Goal: Check status: Check status

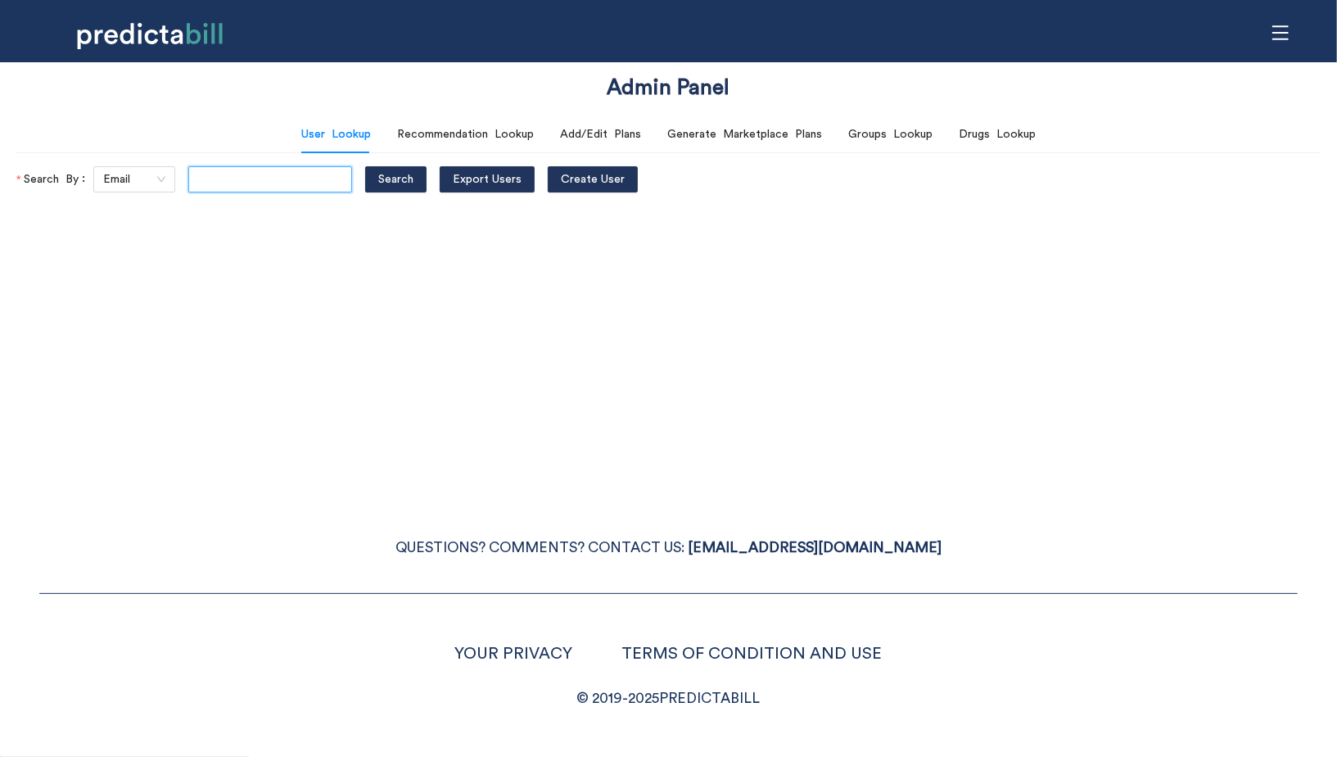
click at [209, 179] on input "text" at bounding box center [270, 179] width 164 height 26
paste input "Lisa.O'Connor@quinnipiac.edu"
type input "Lisa.O'Connor@quinnipiac.edu"
click at [365, 166] on button "Search" at bounding box center [395, 179] width 61 height 26
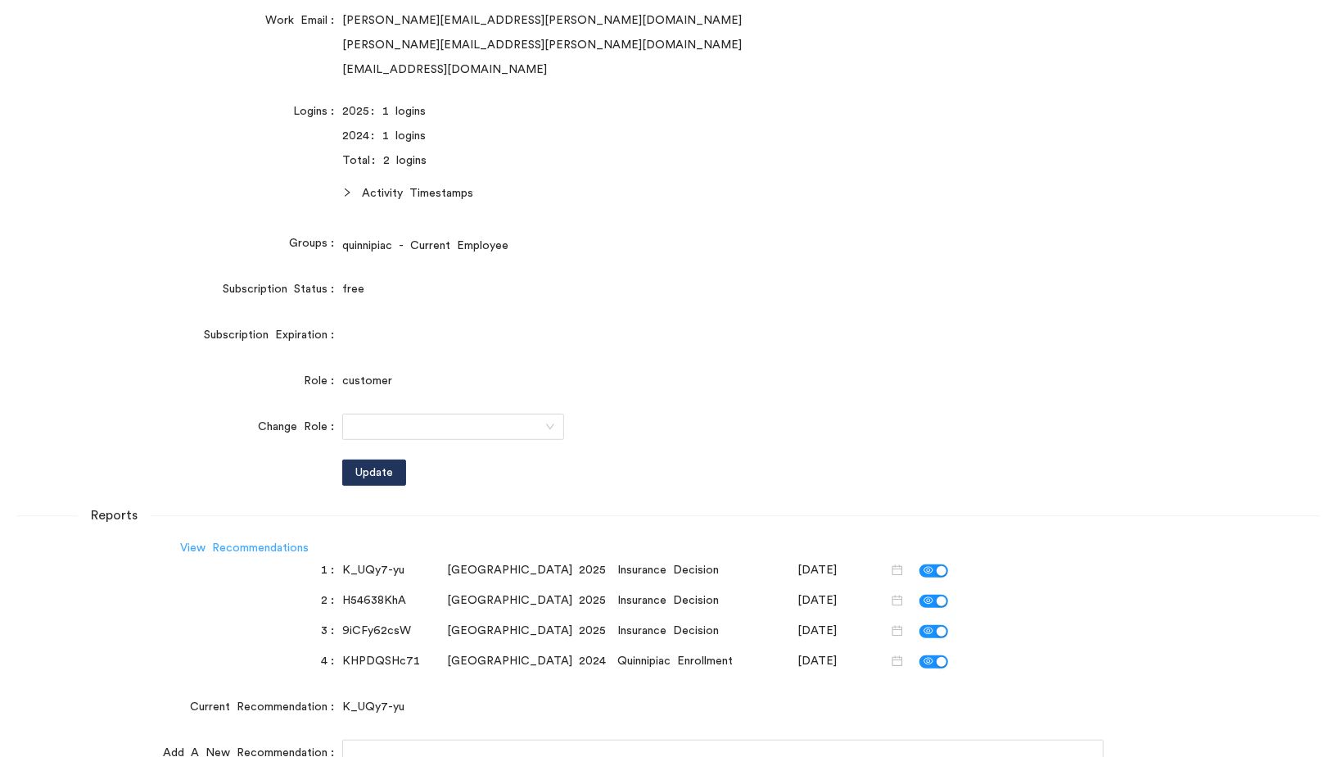
scroll to position [0, 0]
click at [269, 549] on link "View Recommendations" at bounding box center [244, 547] width 129 height 11
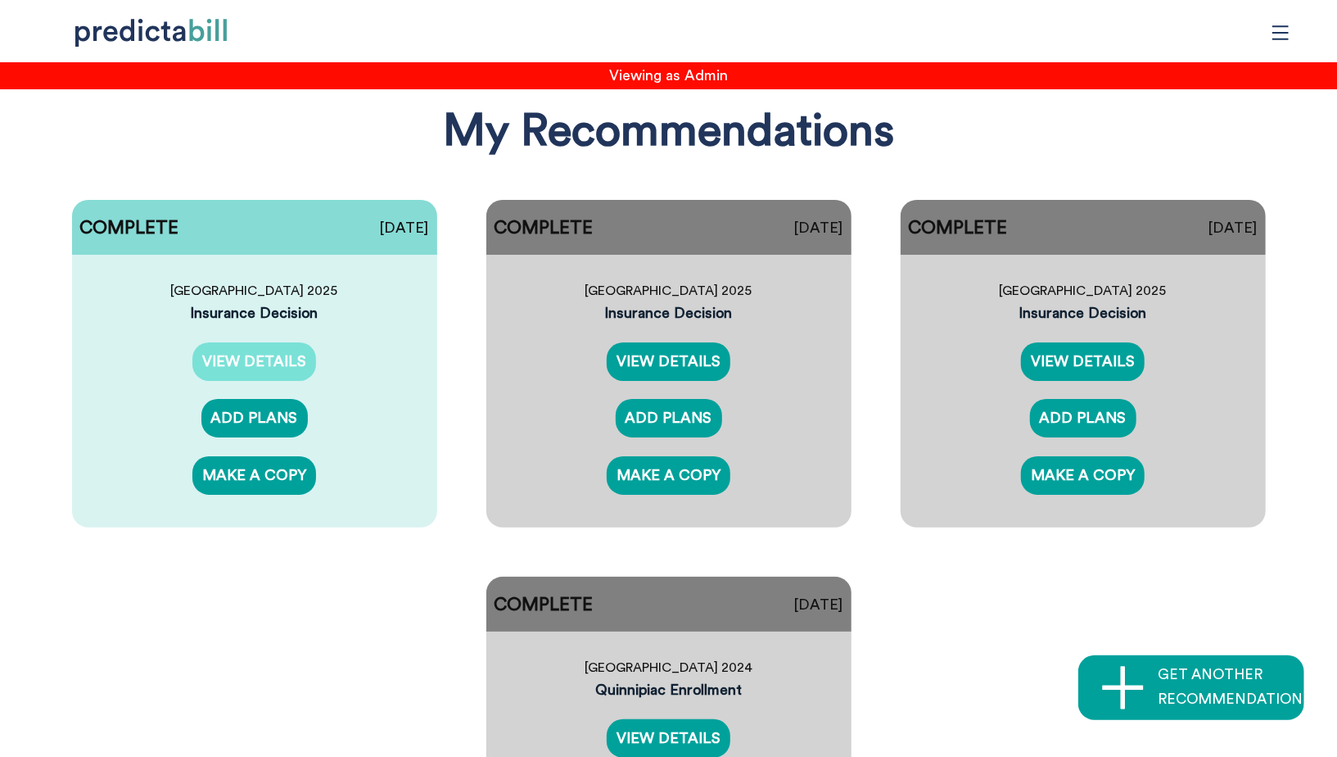
click at [271, 346] on link "VIEW DETAILS" at bounding box center [254, 361] width 124 height 38
click at [672, 359] on link "VIEW DETAILS" at bounding box center [669, 361] width 124 height 38
